Goal: Navigation & Orientation: Find specific page/section

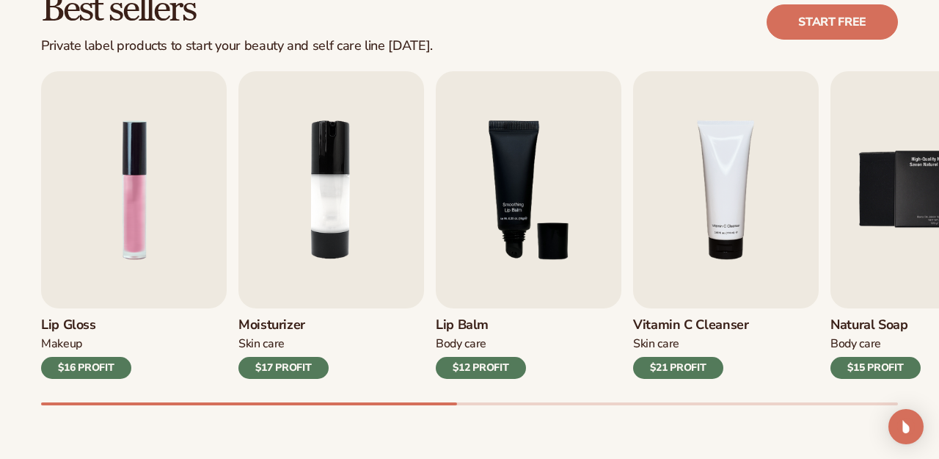
scroll to position [445, 0]
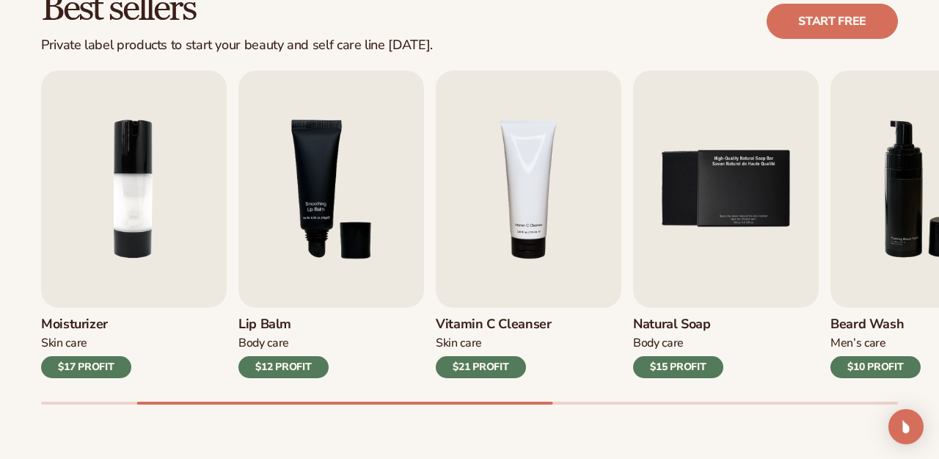
click at [479, 131] on img "4 / 9" at bounding box center [529, 188] width 186 height 237
click at [515, 253] on img "4 / 9" at bounding box center [529, 188] width 186 height 237
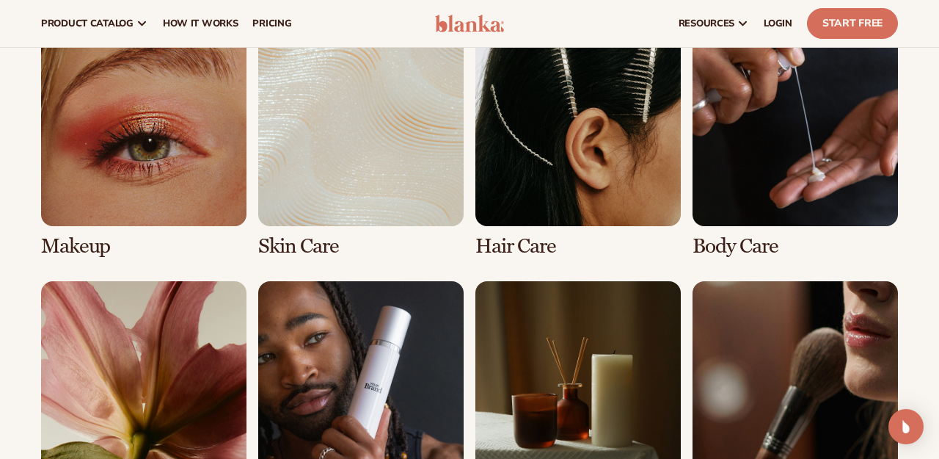
scroll to position [1070, 0]
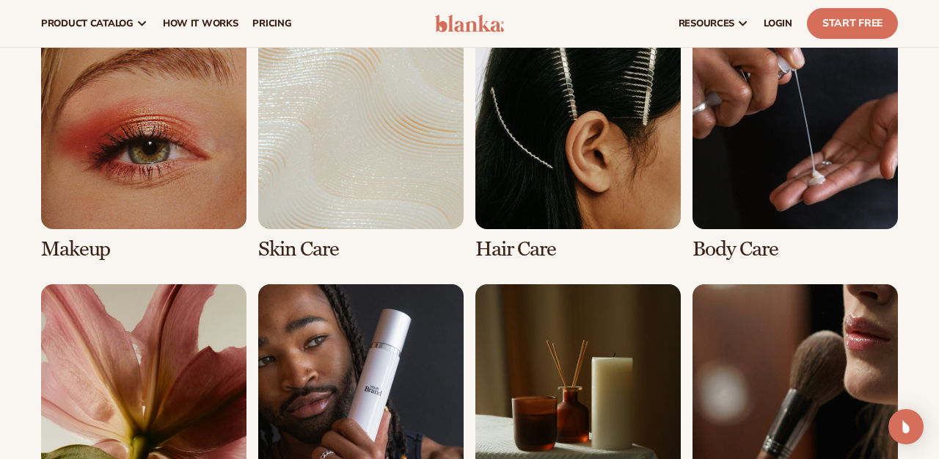
click at [356, 208] on link "2 / 8" at bounding box center [360, 141] width 205 height 237
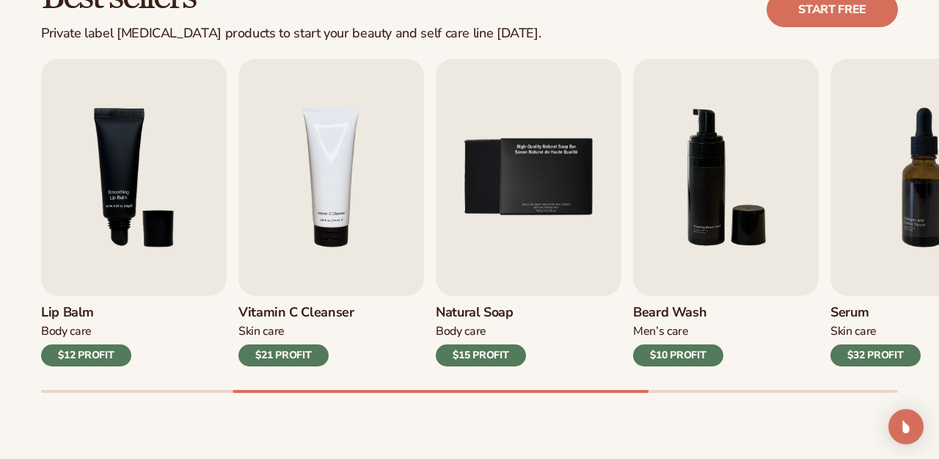
scroll to position [464, 0]
